Goal: Check status: Check status

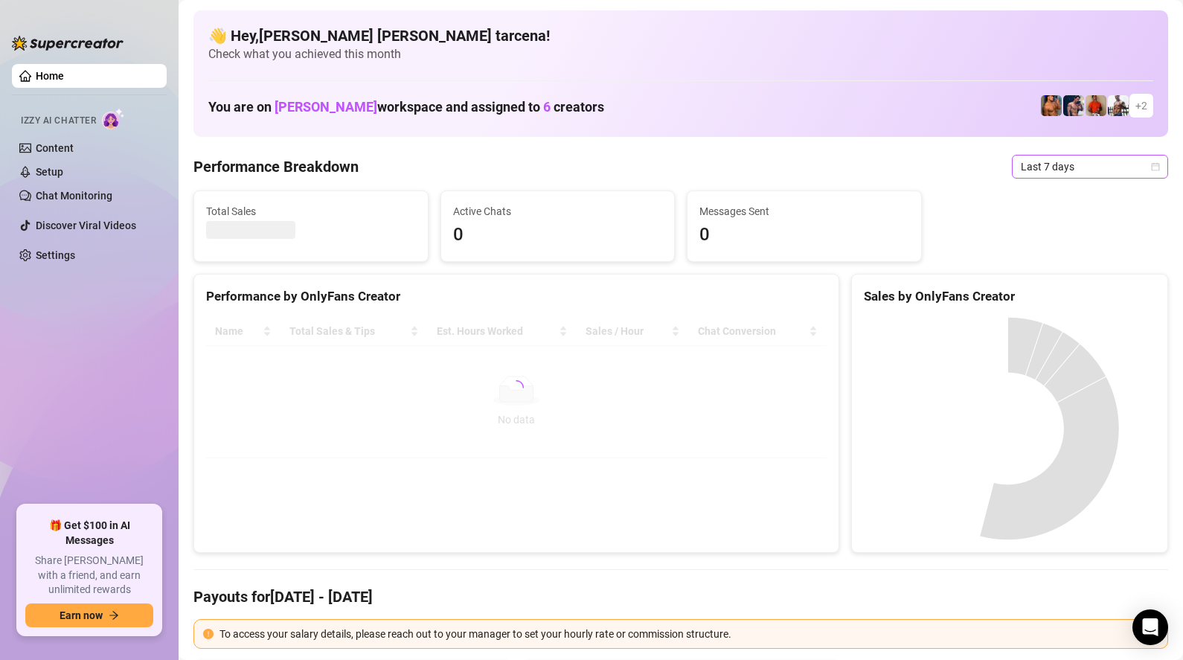
click at [1027, 173] on span "Last 7 days" at bounding box center [1090, 166] width 138 height 22
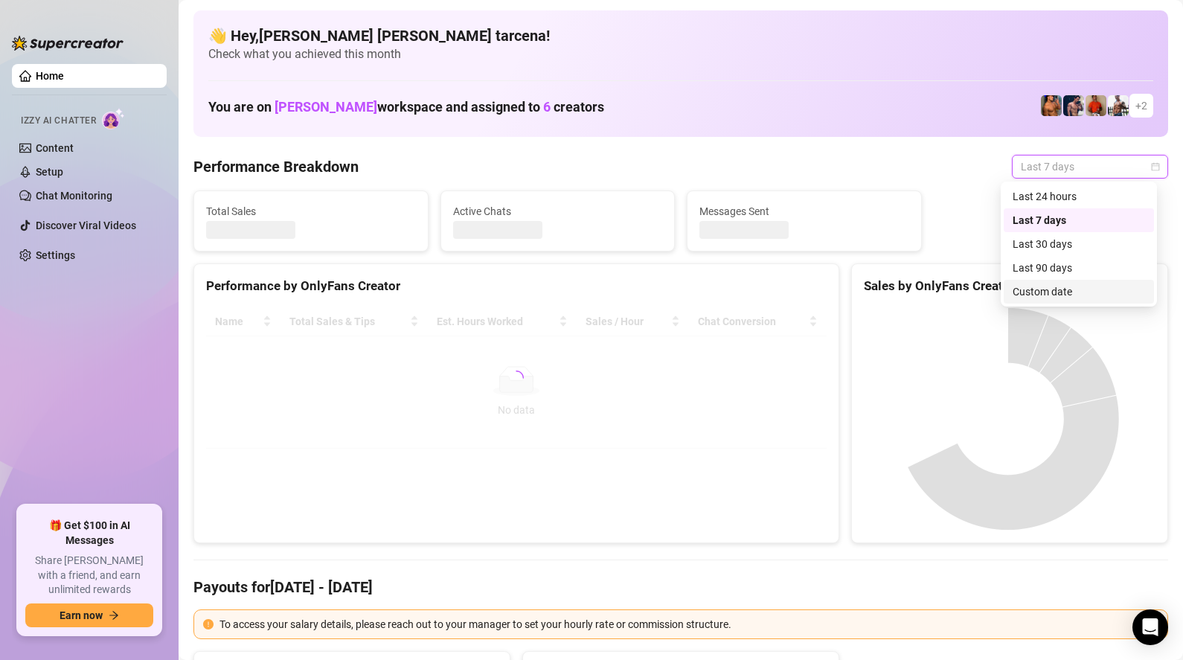
click at [1053, 289] on div "Custom date" at bounding box center [1079, 291] width 132 height 16
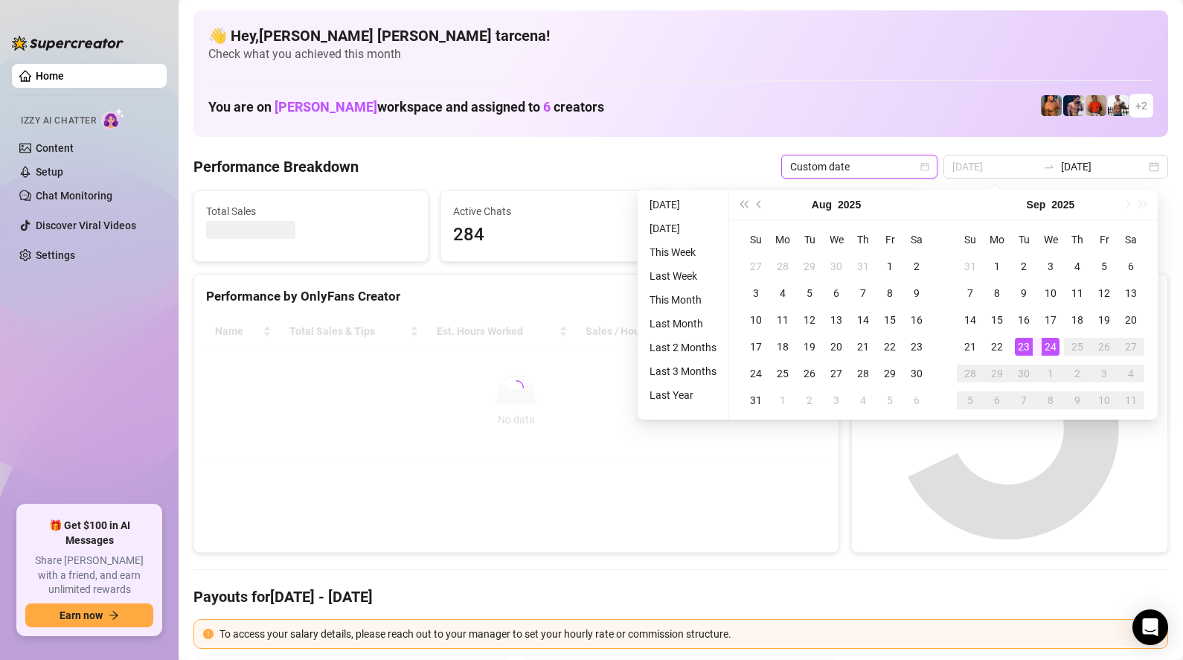
type input "[DATE]"
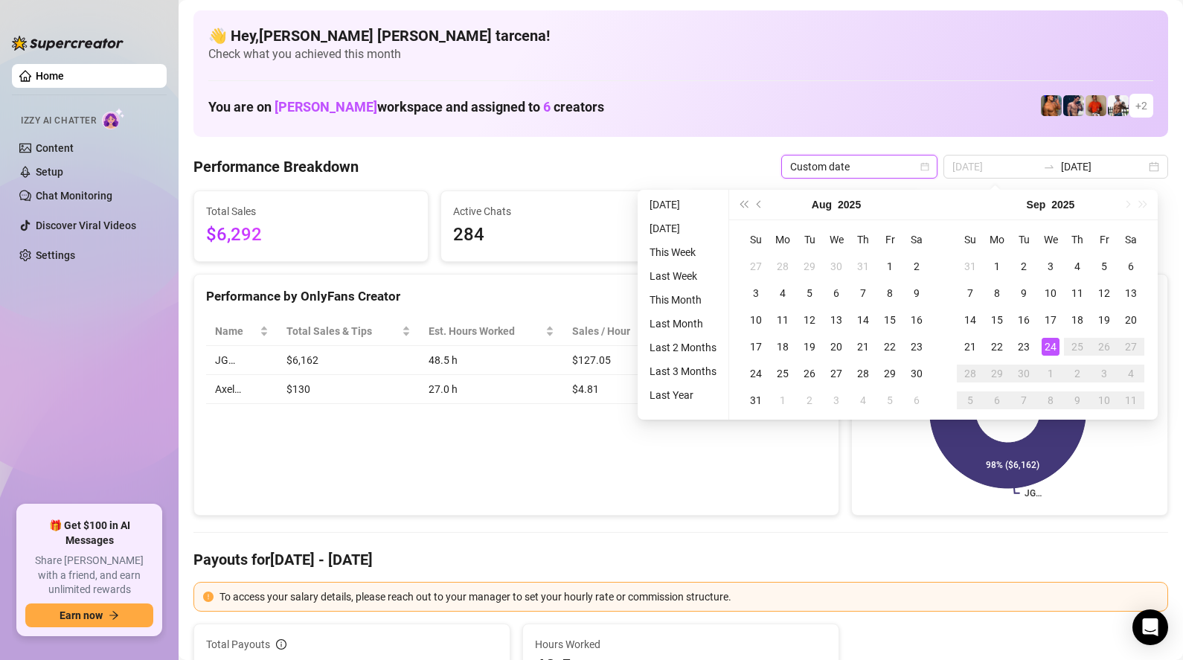
click at [1048, 346] on div "24" at bounding box center [1051, 347] width 18 height 18
type input "[DATE]"
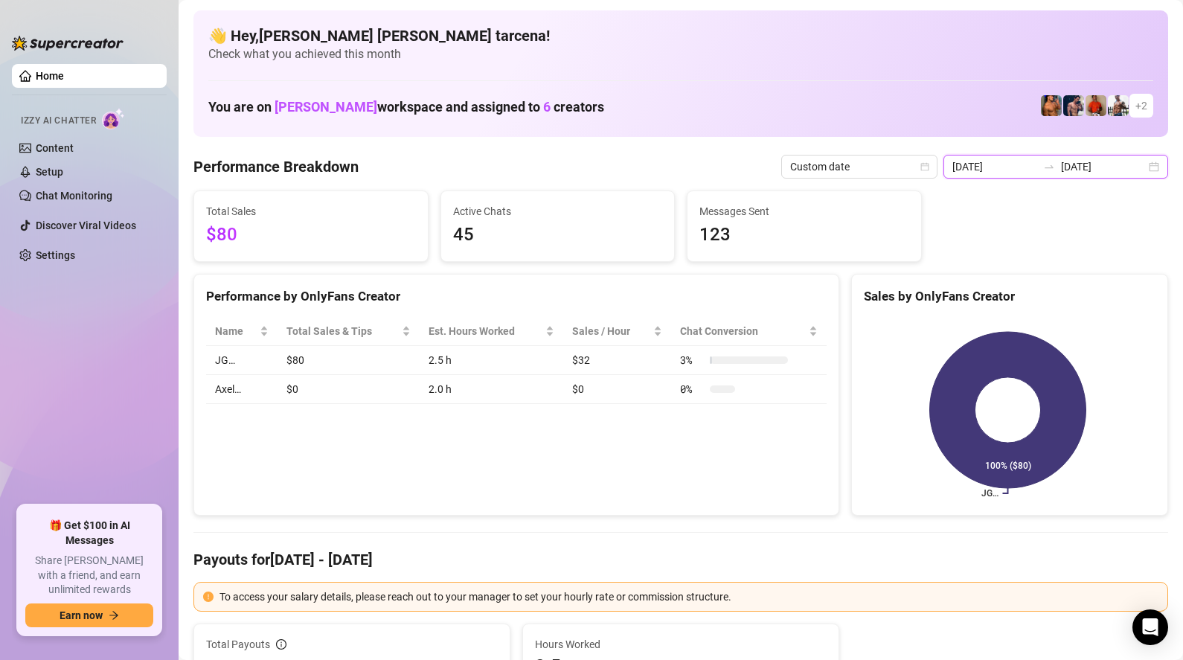
click at [1008, 171] on input "[DATE]" at bounding box center [994, 166] width 85 height 16
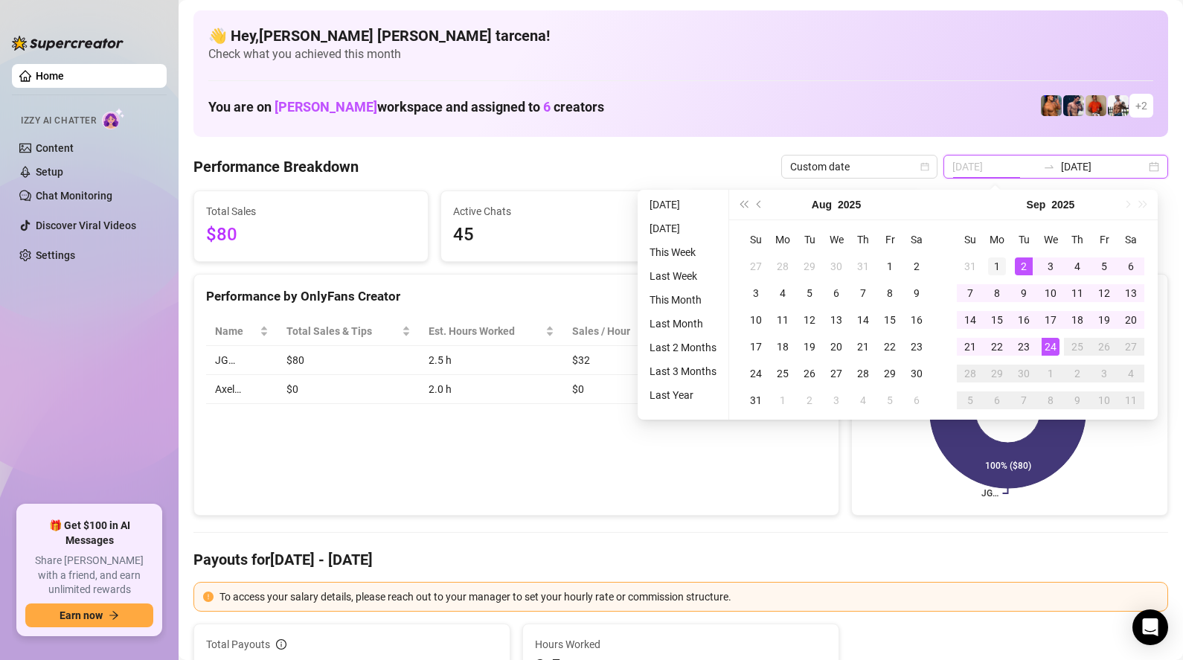
type input "[DATE]"
click at [1001, 269] on div "1" at bounding box center [997, 266] width 18 height 18
type input "[DATE]"
click at [1048, 344] on div "24" at bounding box center [1051, 347] width 18 height 18
type input "[DATE]"
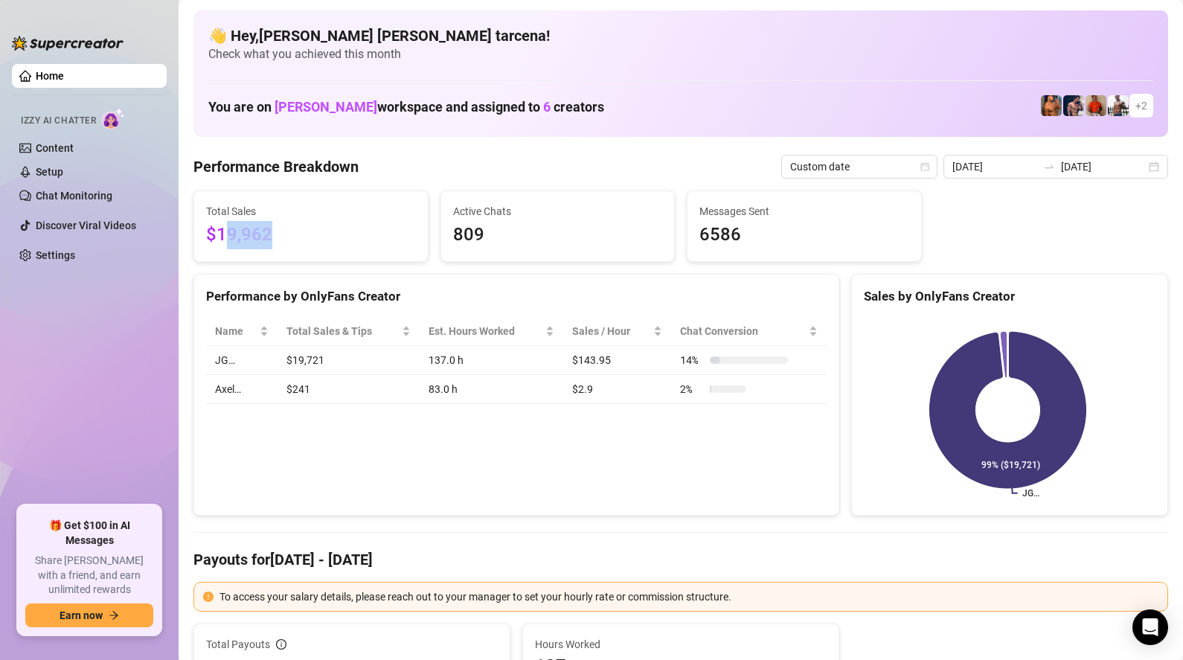
drag, startPoint x: 248, startPoint y: 237, endPoint x: 307, endPoint y: 239, distance: 58.8
click at [292, 239] on span "$19,962" at bounding box center [311, 235] width 210 height 28
click at [308, 246] on span "$19,962" at bounding box center [311, 235] width 210 height 28
